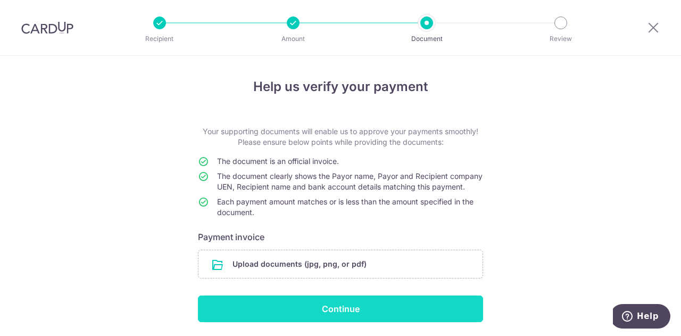
scroll to position [46, 0]
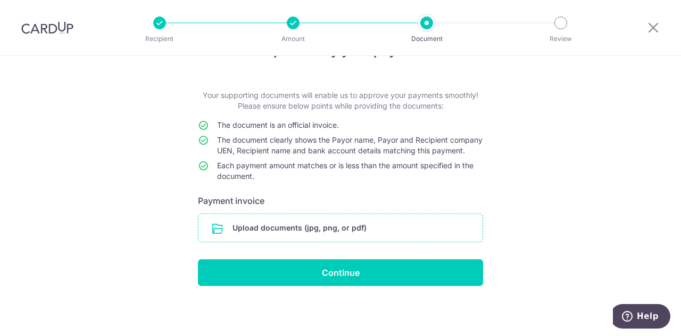
click at [333, 230] on input "file" at bounding box center [340, 228] width 284 height 28
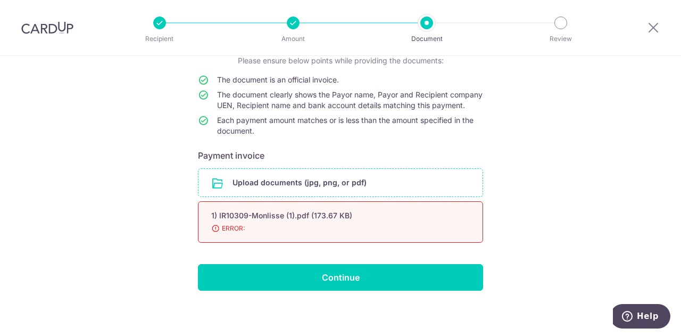
scroll to position [95, 0]
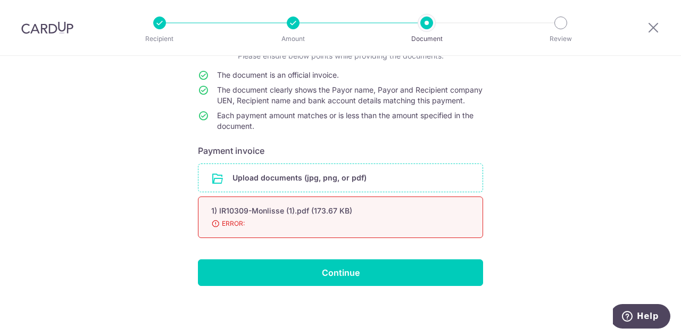
click at [354, 218] on div "1) IR10309-Monlisse (1).pdf (173.67 KB) 98% Done Download ERROR:" at bounding box center [340, 216] width 285 height 41
click at [299, 180] on input "file" at bounding box center [340, 178] width 284 height 28
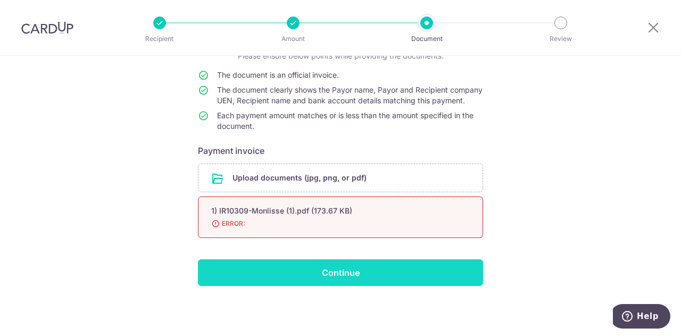
click at [326, 279] on input "Continue" at bounding box center [340, 272] width 285 height 27
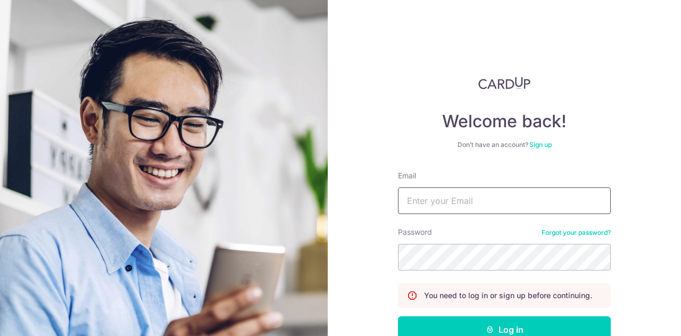
click at [430, 199] on input "Email" at bounding box center [504, 200] width 213 height 27
type input "joanne.lee@acellence.com.sg"
